Goal: Task Accomplishment & Management: Complete application form

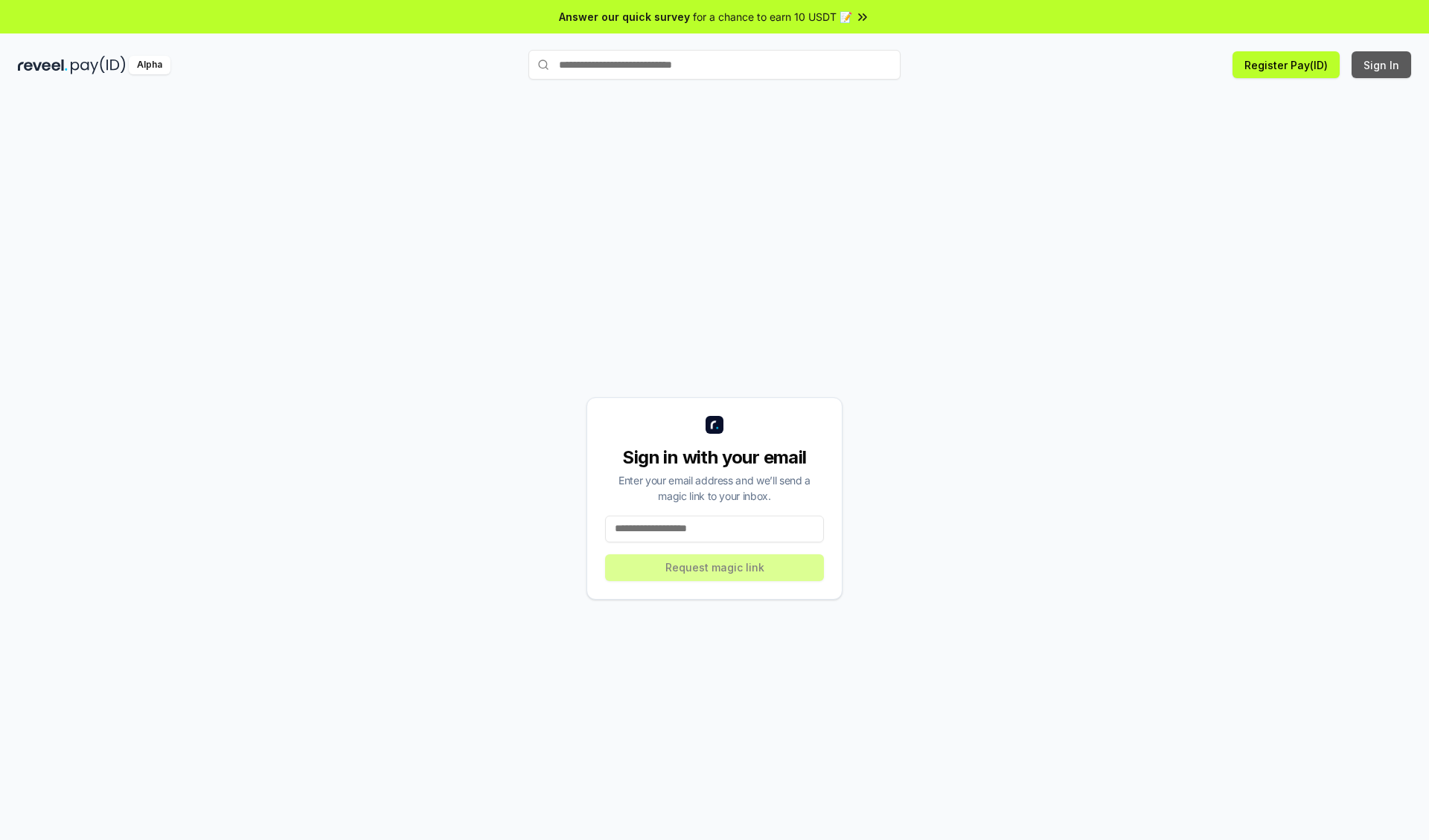
click at [1382, 65] on button "Sign In" at bounding box center [1381, 64] width 59 height 26
type input "**********"
click at [715, 567] on button "Request magic link" at bounding box center [714, 567] width 219 height 26
